Goal: Transaction & Acquisition: Purchase product/service

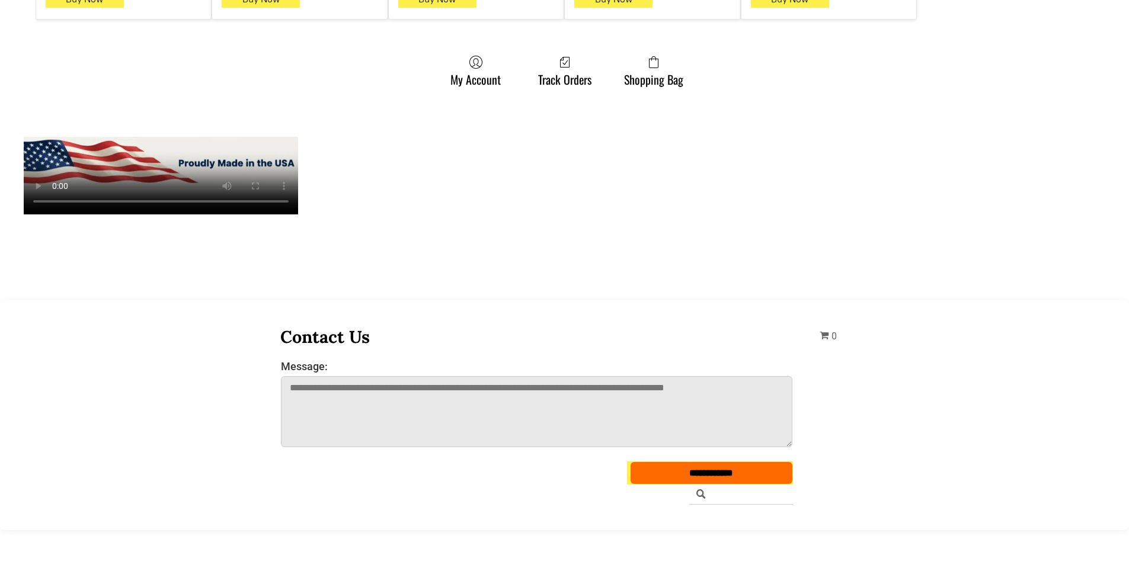
scroll to position [1008, 0]
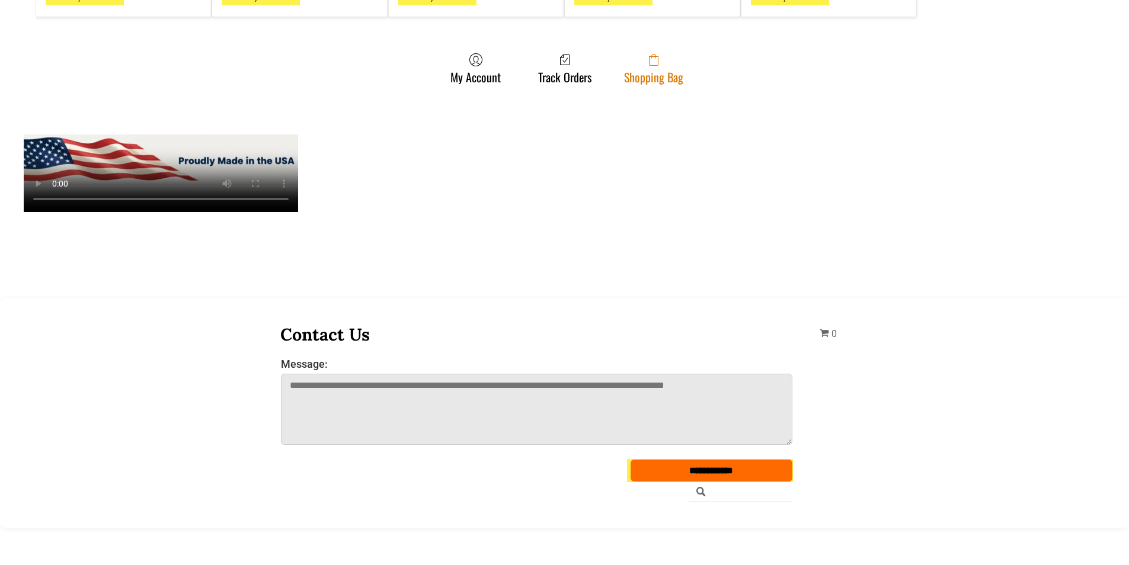
click at [676, 56] on link "Shopping Bag" at bounding box center [653, 68] width 71 height 31
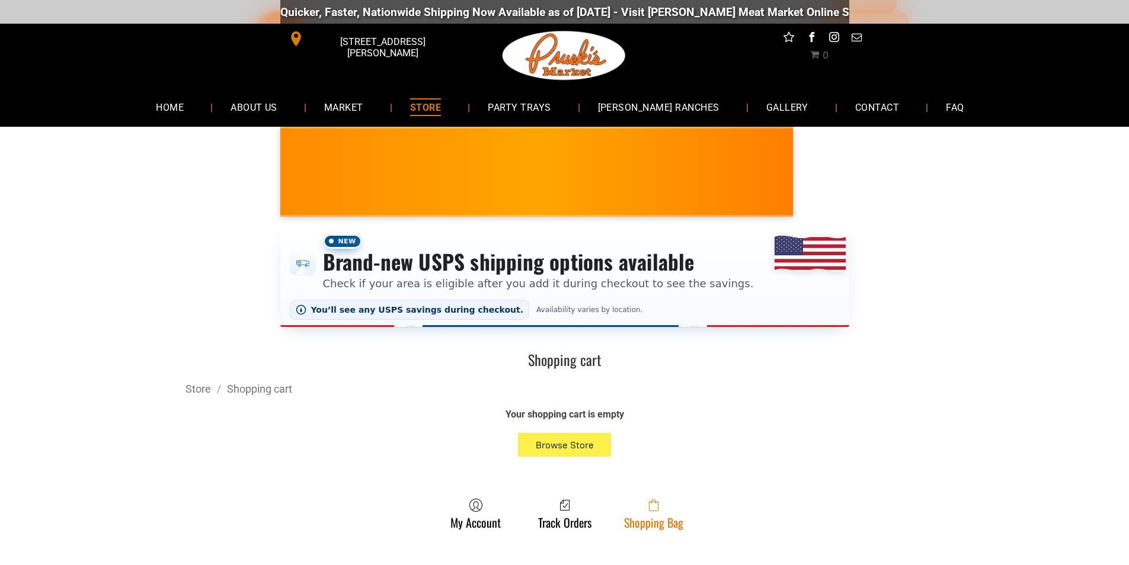
click at [679, 520] on link "Shopping Bag" at bounding box center [653, 513] width 71 height 31
click at [642, 517] on link "Shopping Bag" at bounding box center [653, 513] width 71 height 31
click at [639, 505] on span at bounding box center [653, 505] width 59 height 14
